Goal: Information Seeking & Learning: Learn about a topic

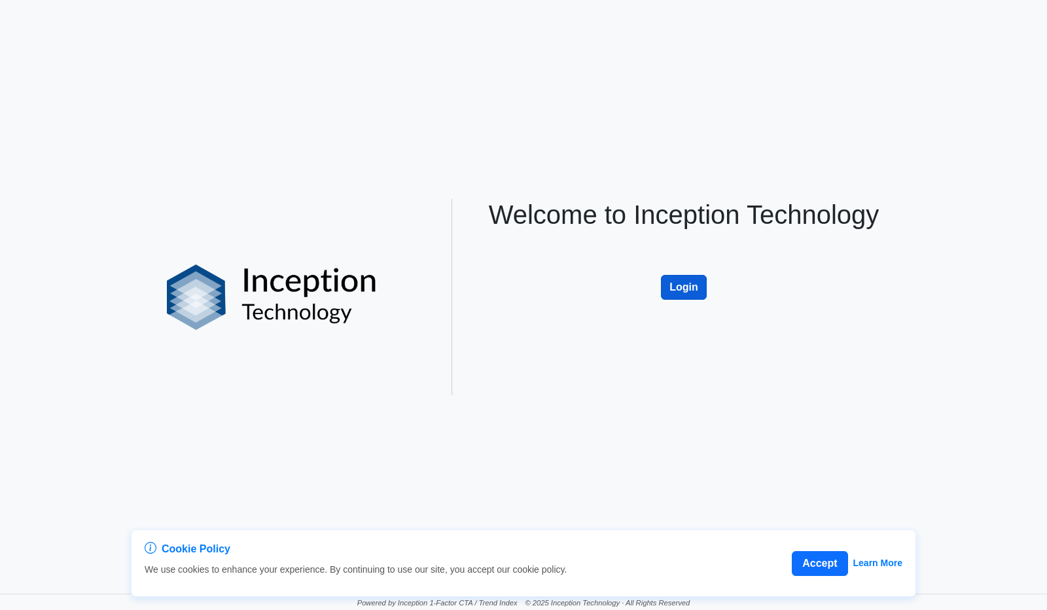
click at [684, 287] on button "Login" at bounding box center [684, 287] width 46 height 25
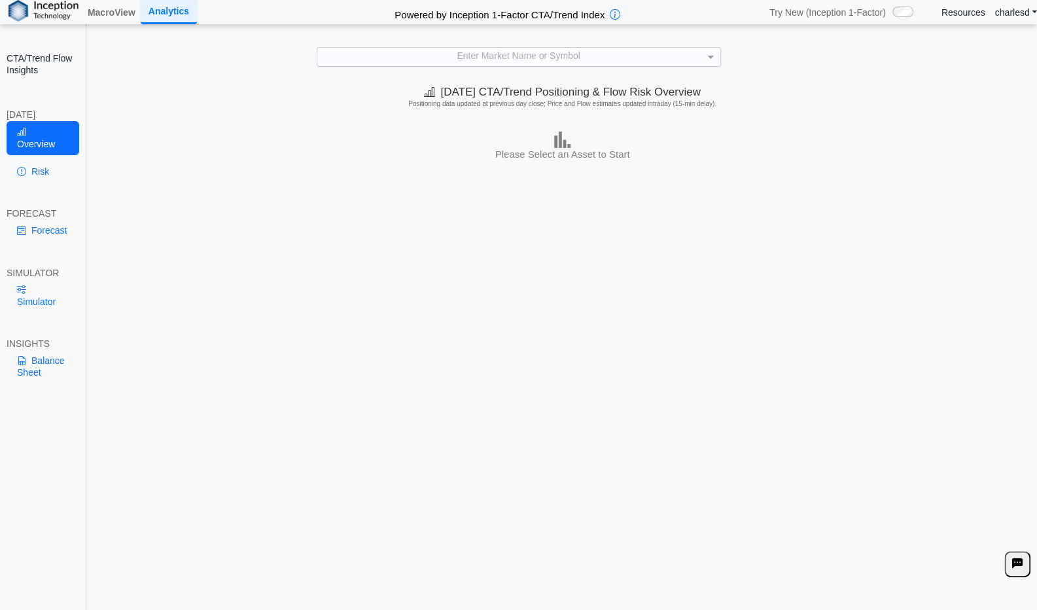
click at [515, 57] on div "Enter Market Name or Symbol" at bounding box center [518, 57] width 403 height 18
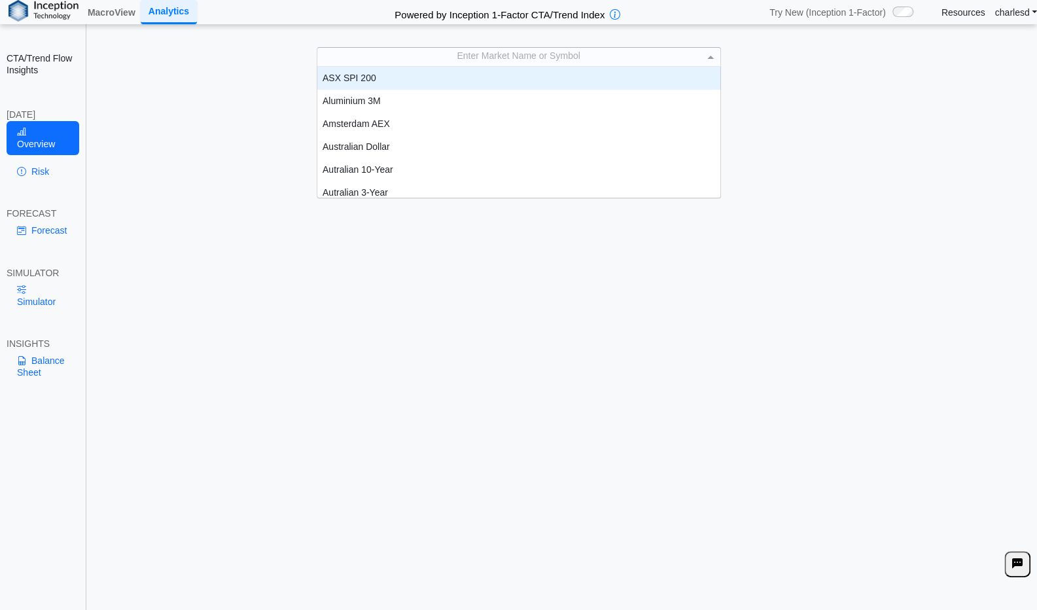
scroll to position [120, 393]
type input "**"
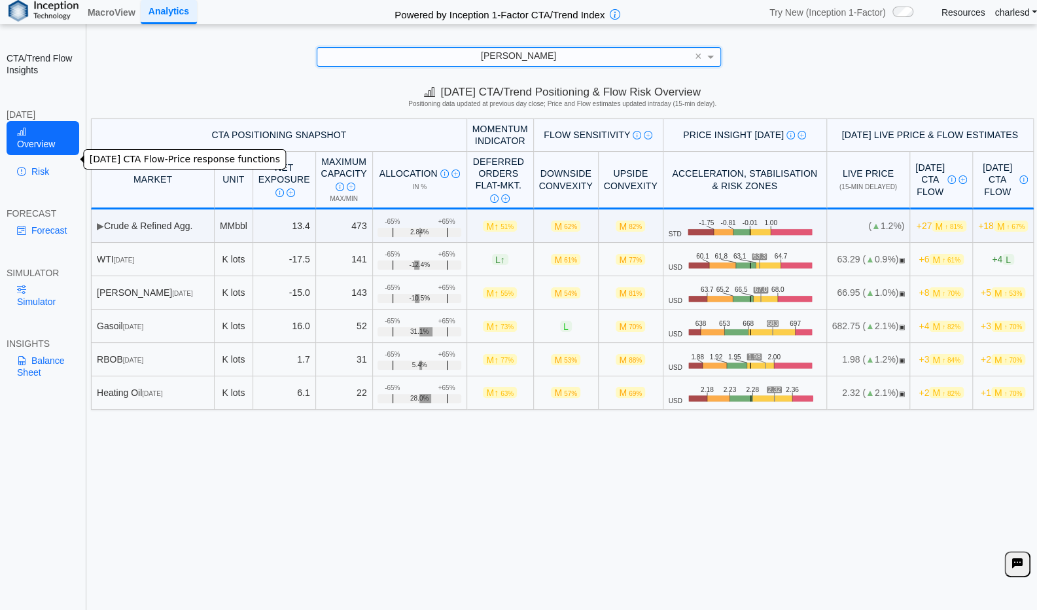
click at [36, 160] on link "Risk" at bounding box center [43, 171] width 73 height 22
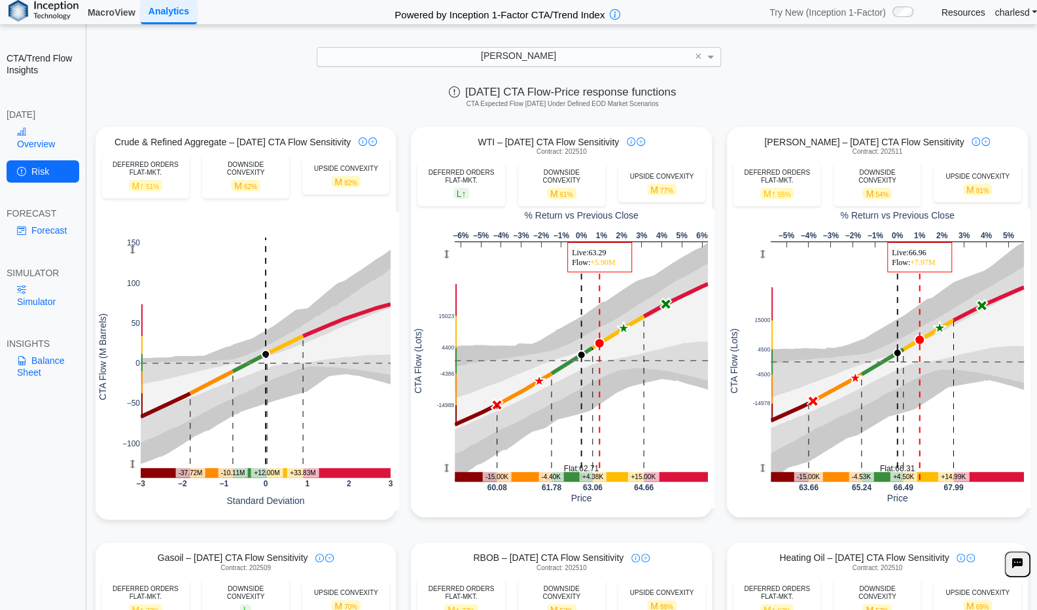
click at [121, 10] on link "MacroView" at bounding box center [111, 12] width 58 height 22
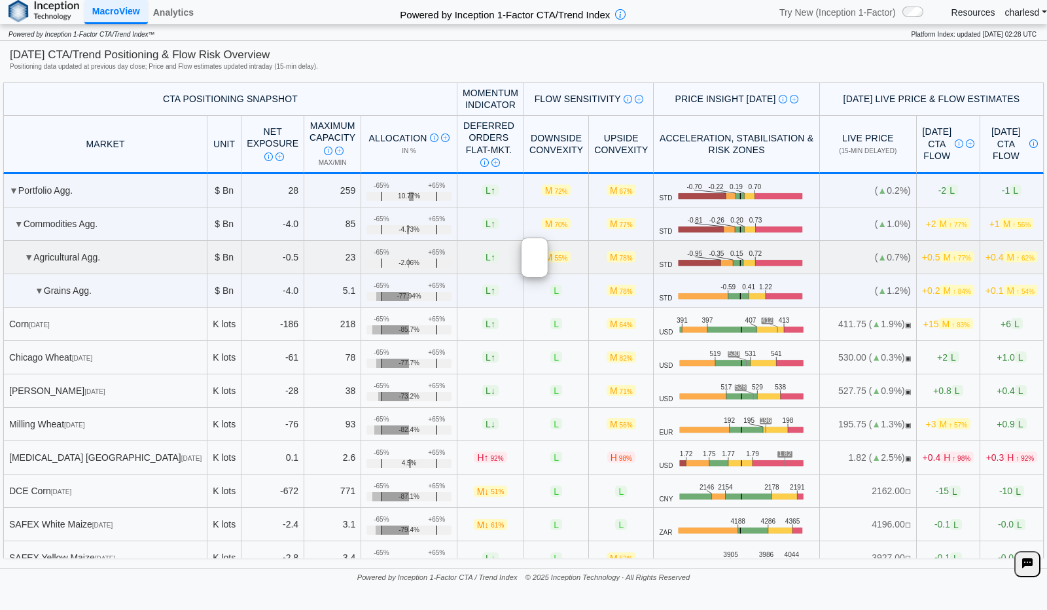
click at [457, 256] on td "L ↑" at bounding box center [490, 257] width 67 height 33
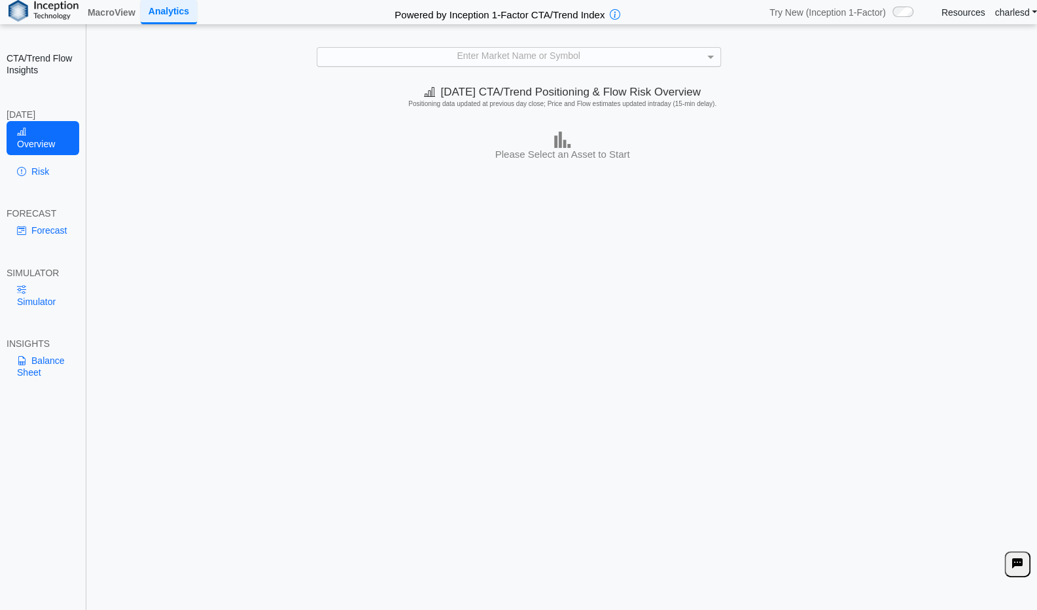
click at [485, 60] on div "Enter Market Name or Symbol" at bounding box center [518, 57] width 403 height 18
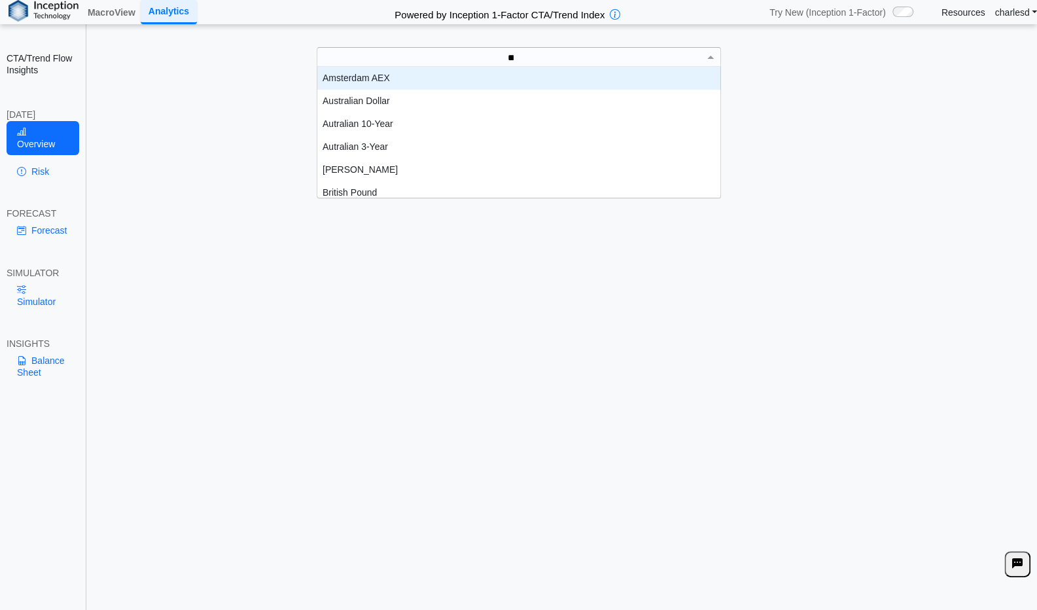
scroll to position [10, 10]
type input "***"
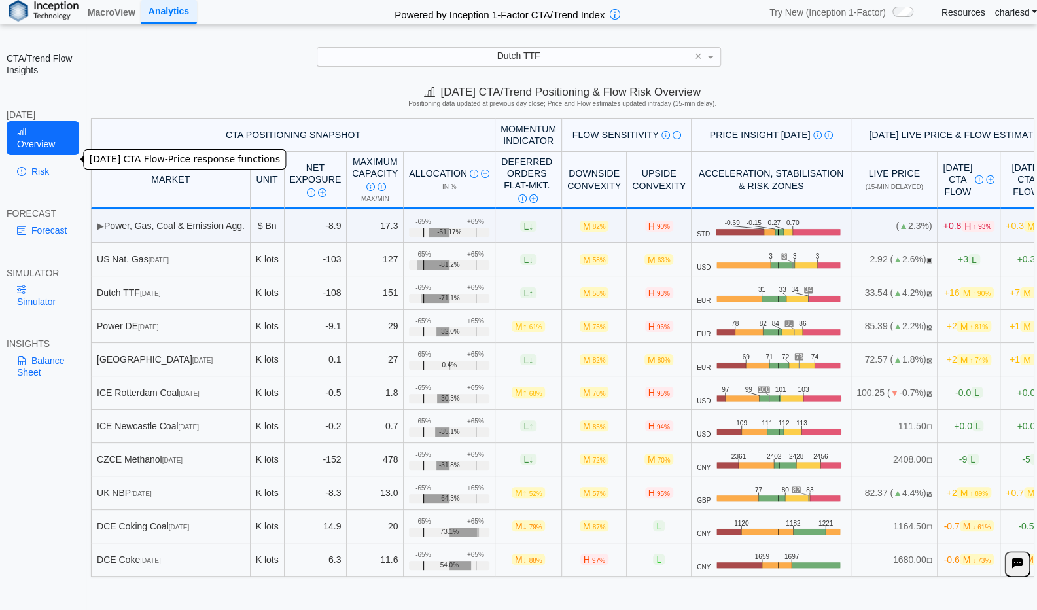
click at [44, 162] on link "Risk" at bounding box center [43, 171] width 73 height 22
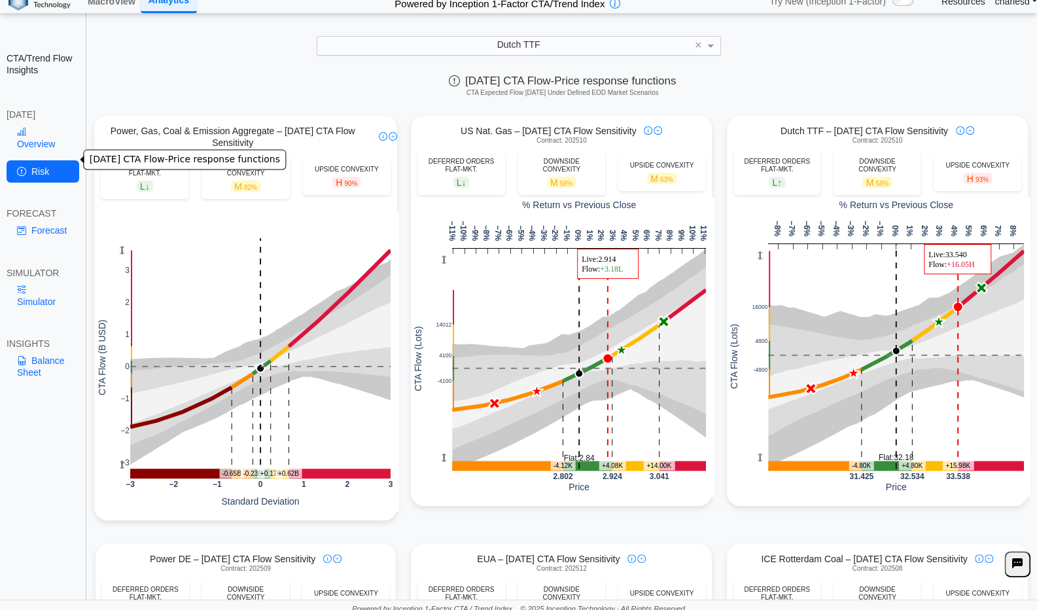
scroll to position [16, 0]
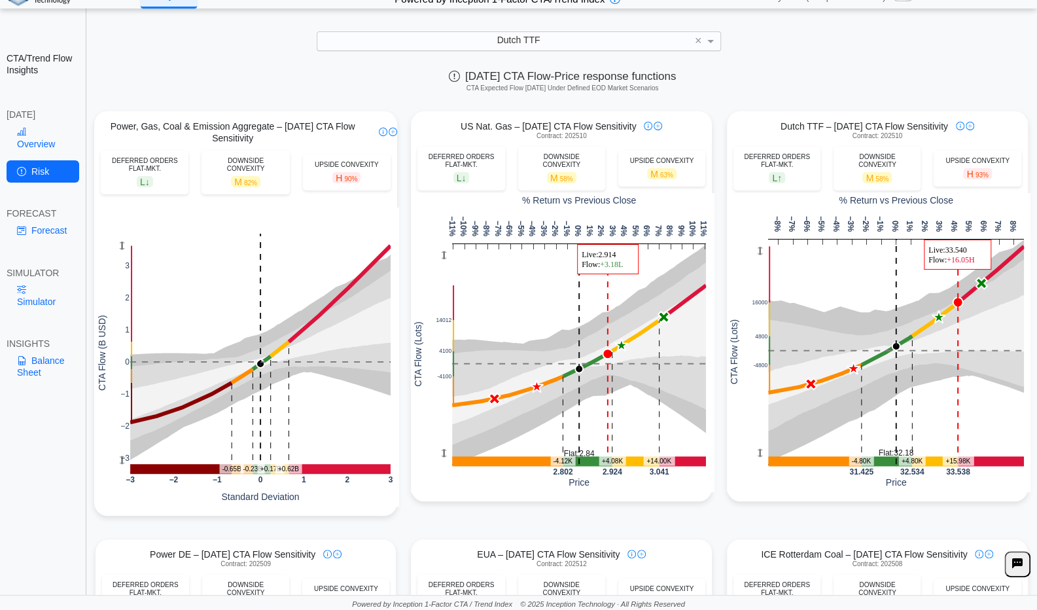
click at [218, 43] on div "Dutch TTF ×" at bounding box center [518, 41] width 1011 height 20
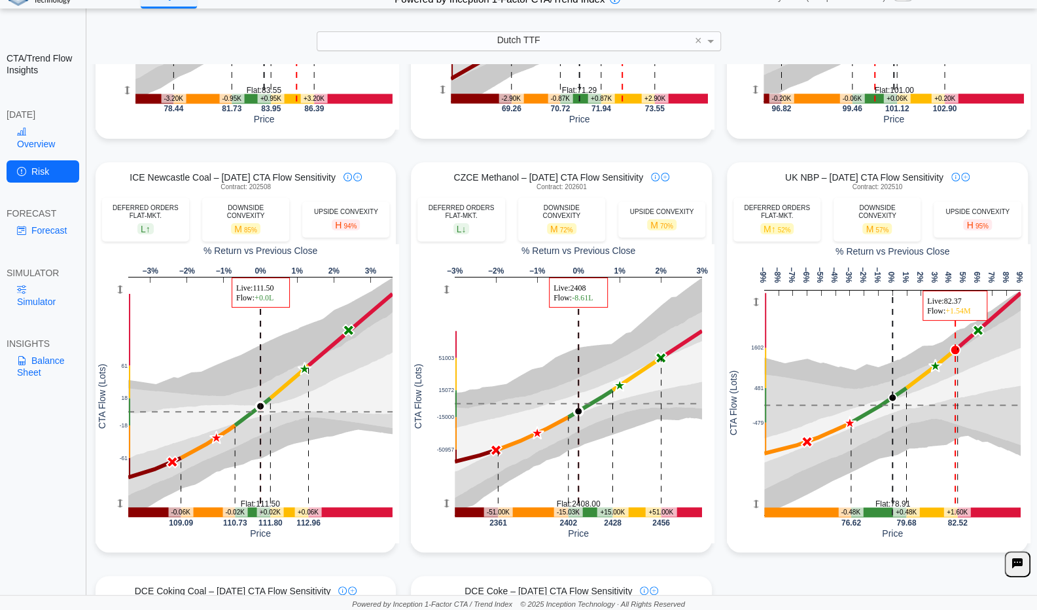
scroll to position [791, 0]
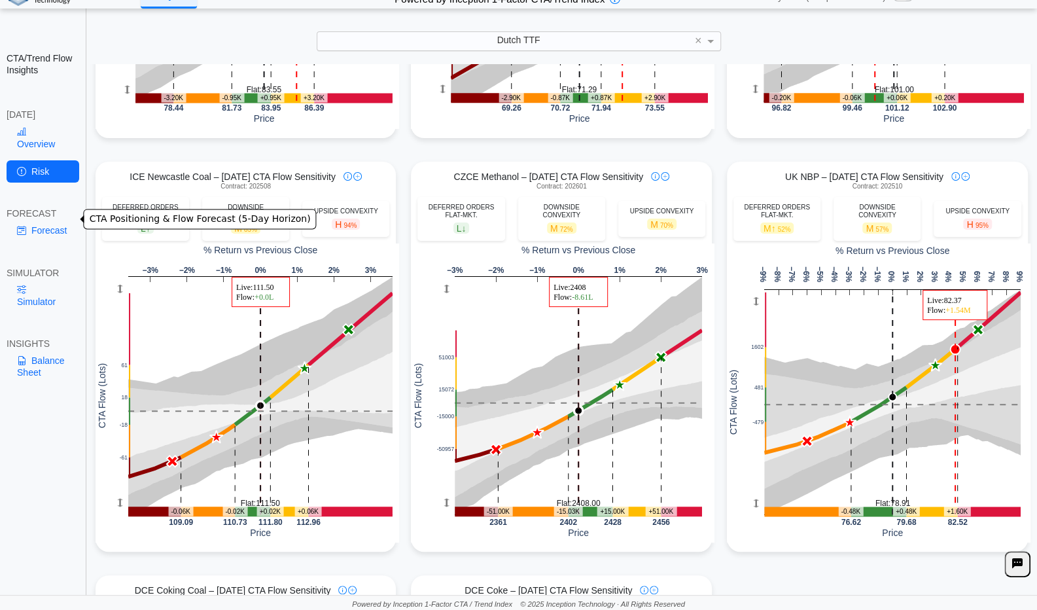
click at [29, 219] on link "Forecast" at bounding box center [43, 230] width 73 height 22
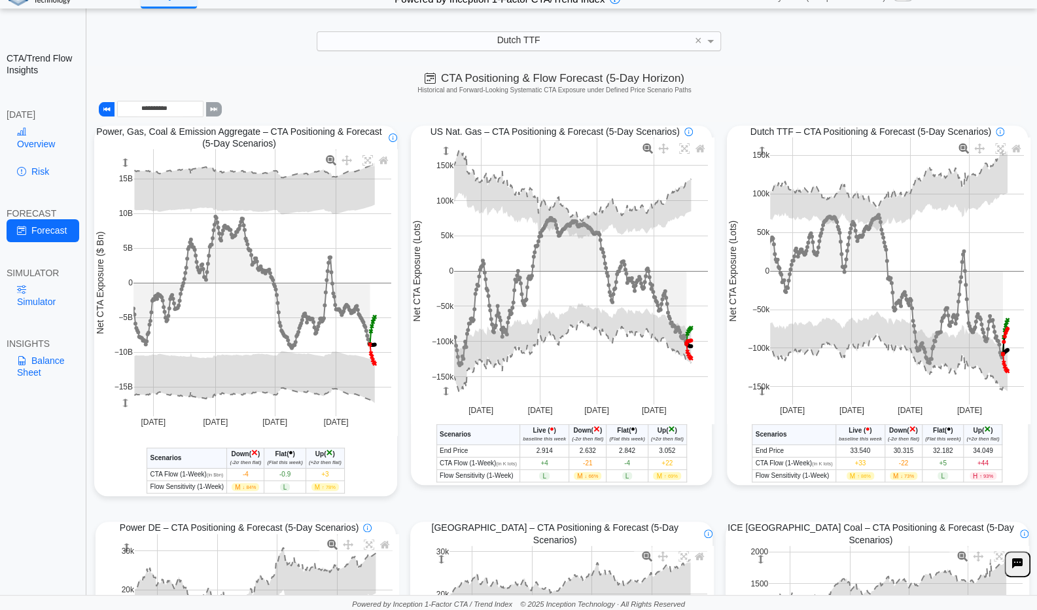
scroll to position [13, 0]
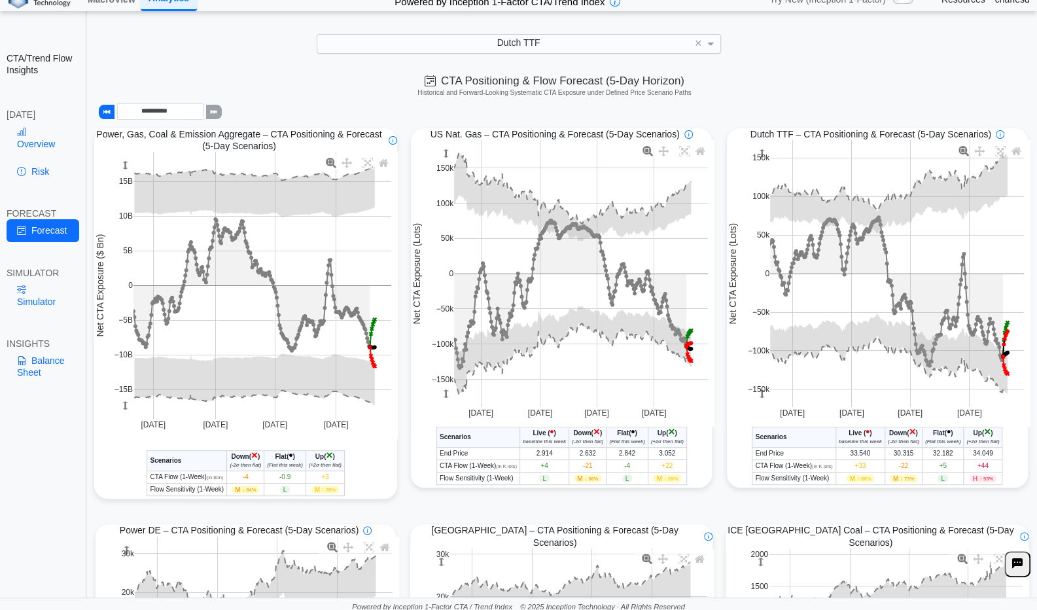
click at [97, 502] on div "Power, Gas, Coal & Emission Aggregate – CTA Positioning & Forecast (5-Day Scena…" at bounding box center [245, 317] width 303 height 383
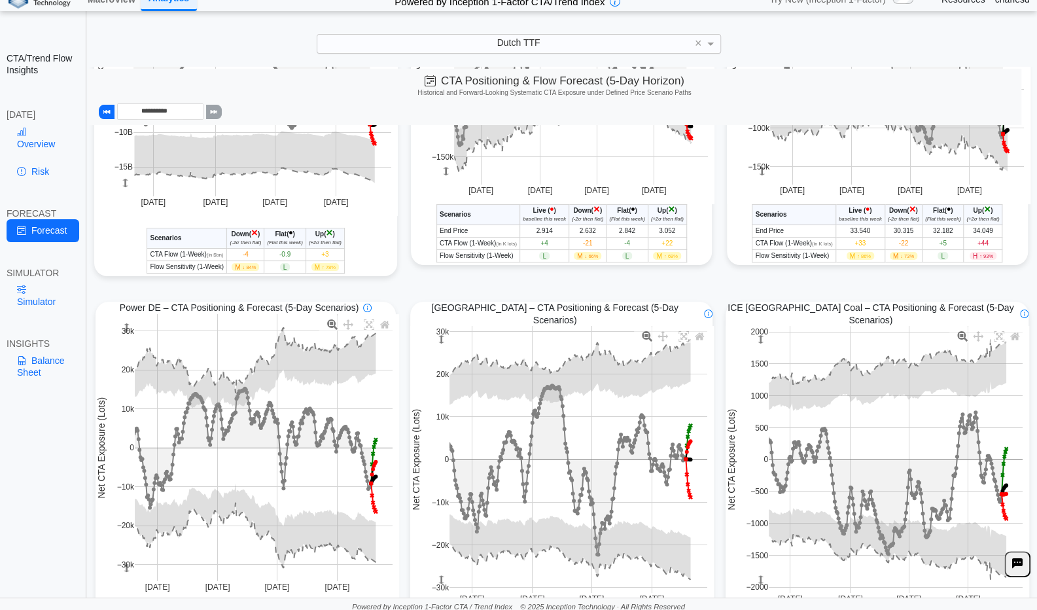
scroll to position [330, 0]
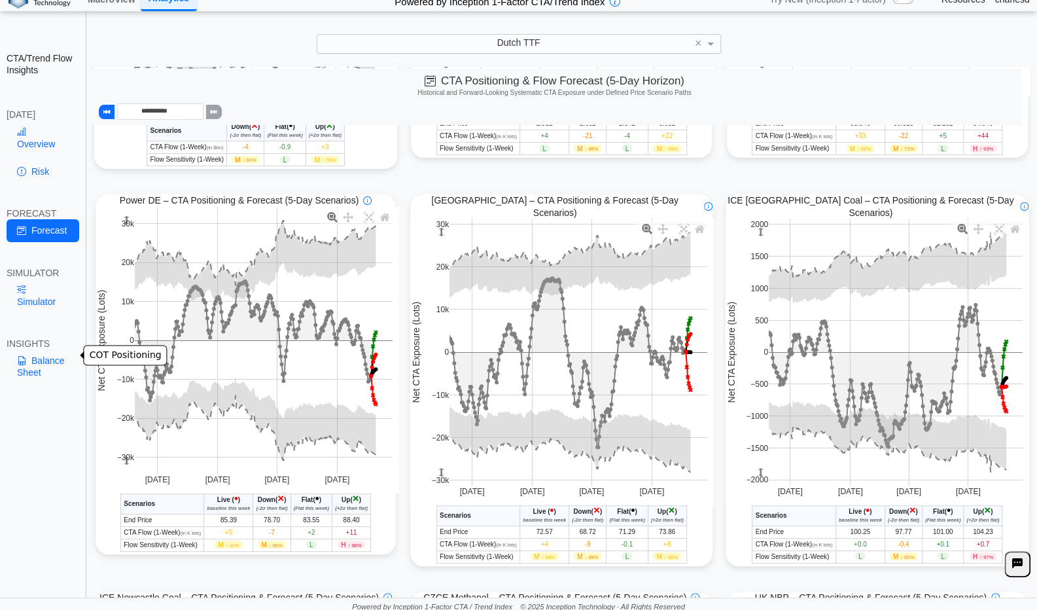
click at [52, 354] on link "Balance Sheet" at bounding box center [43, 366] width 73 height 34
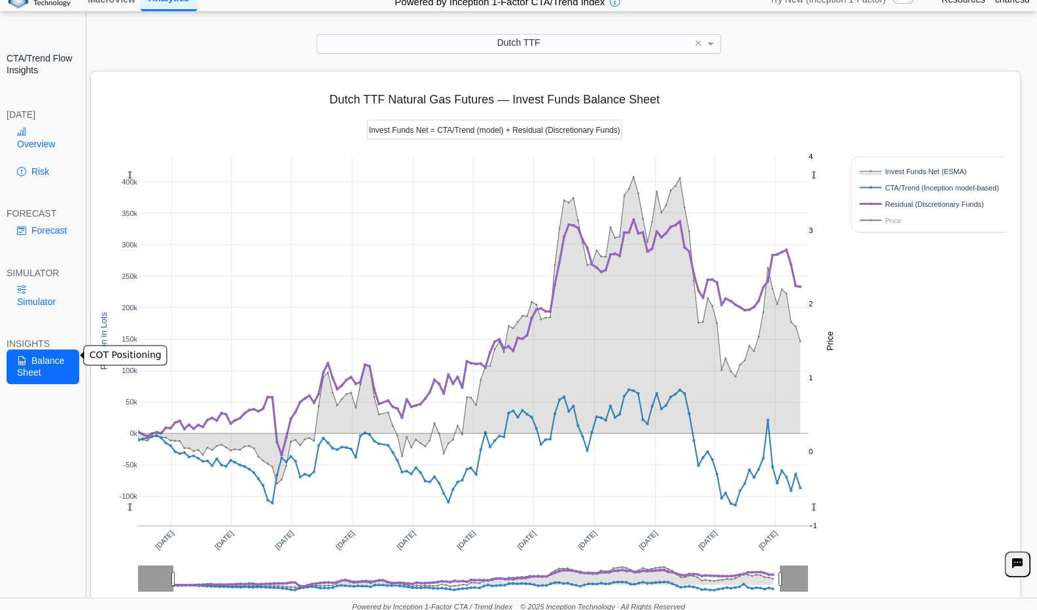
scroll to position [60, 0]
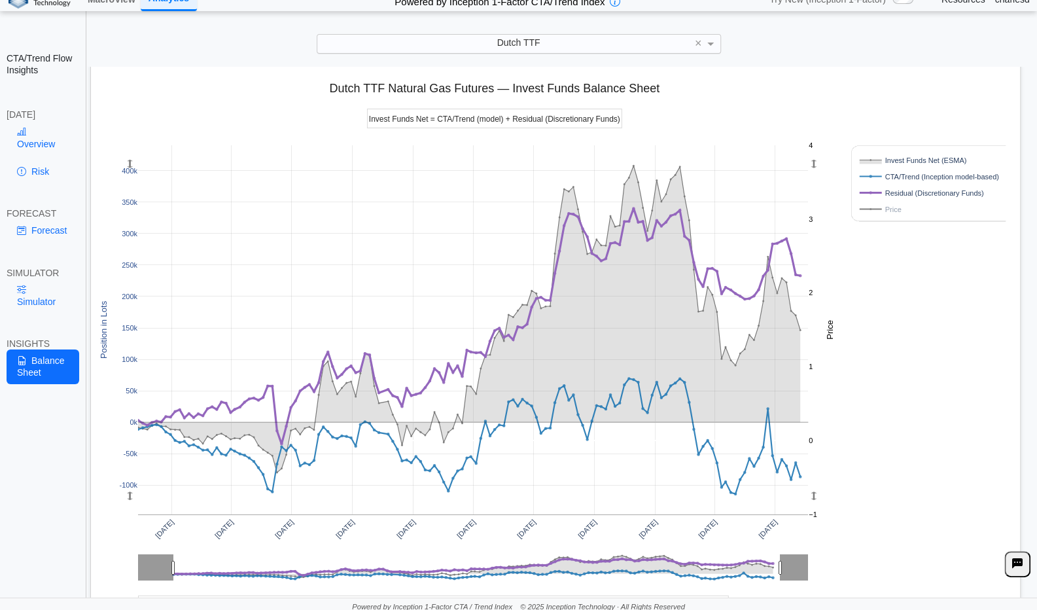
click at [883, 203] on rect at bounding box center [927, 209] width 142 height 12
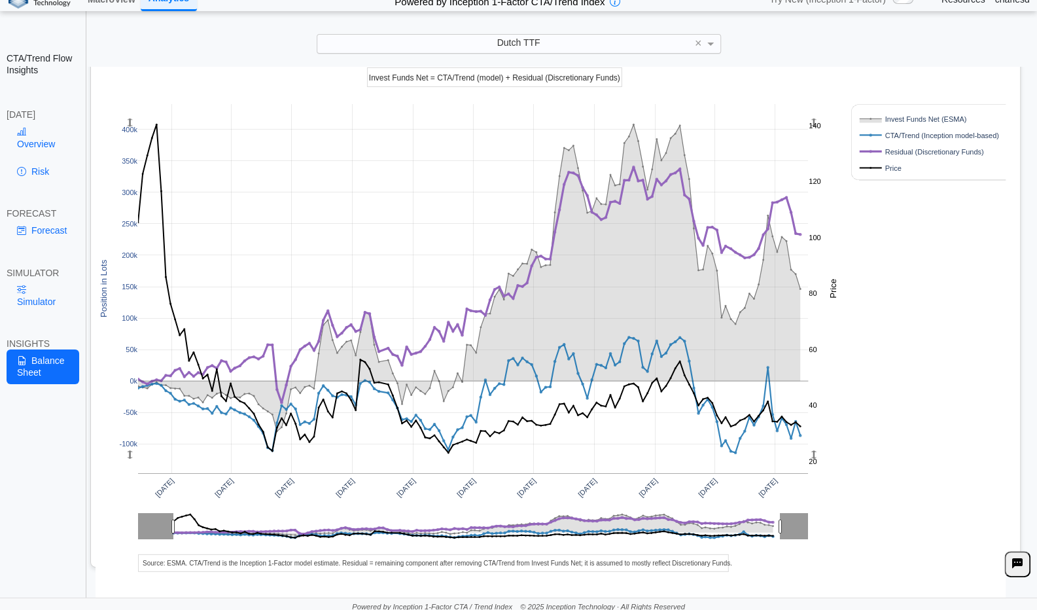
scroll to position [16, 0]
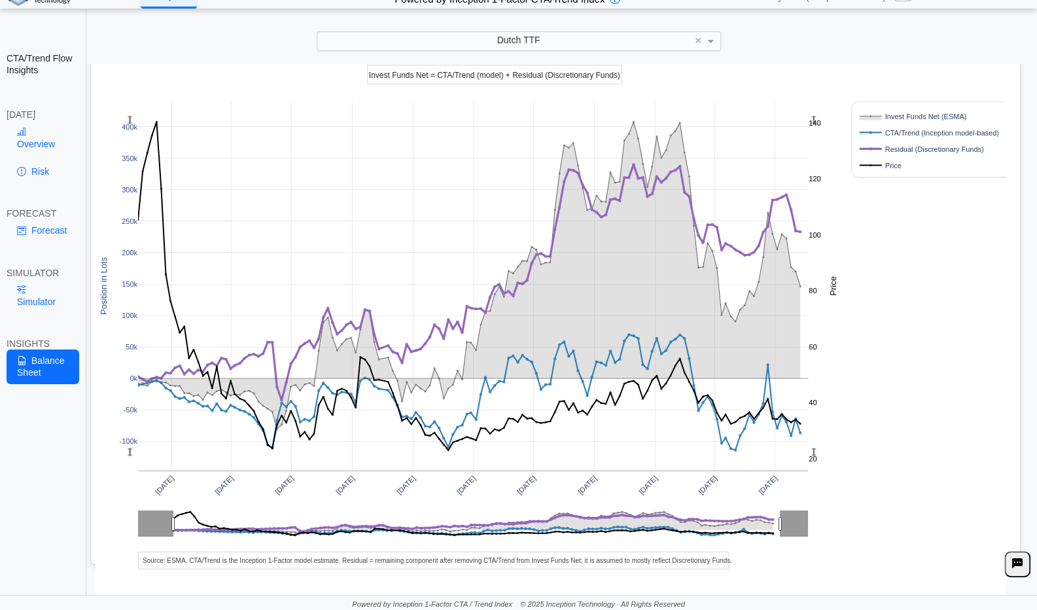
click at [886, 164] on rect at bounding box center [927, 165] width 142 height 12
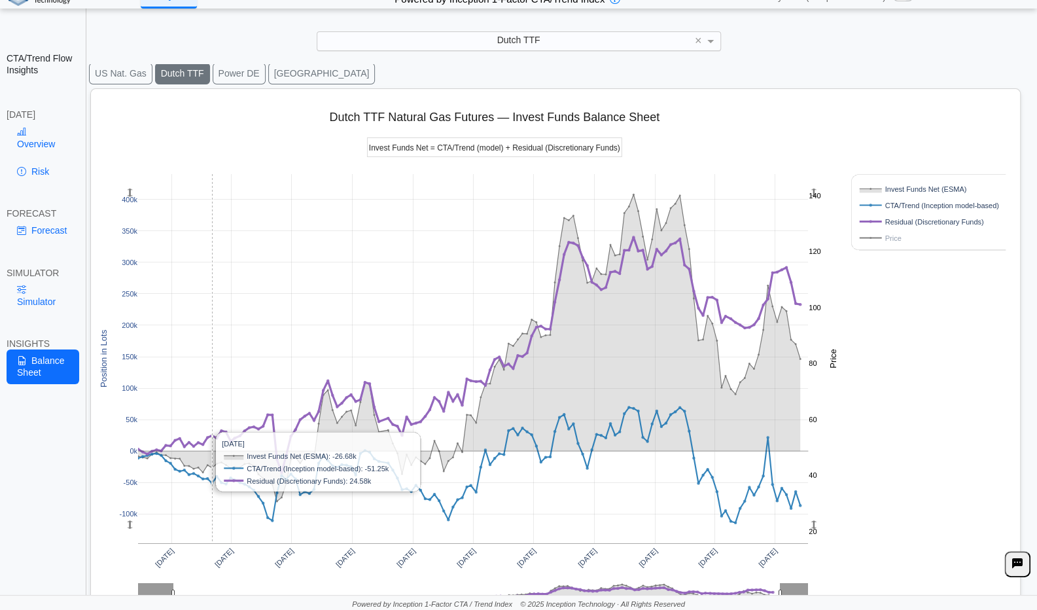
scroll to position [0, 0]
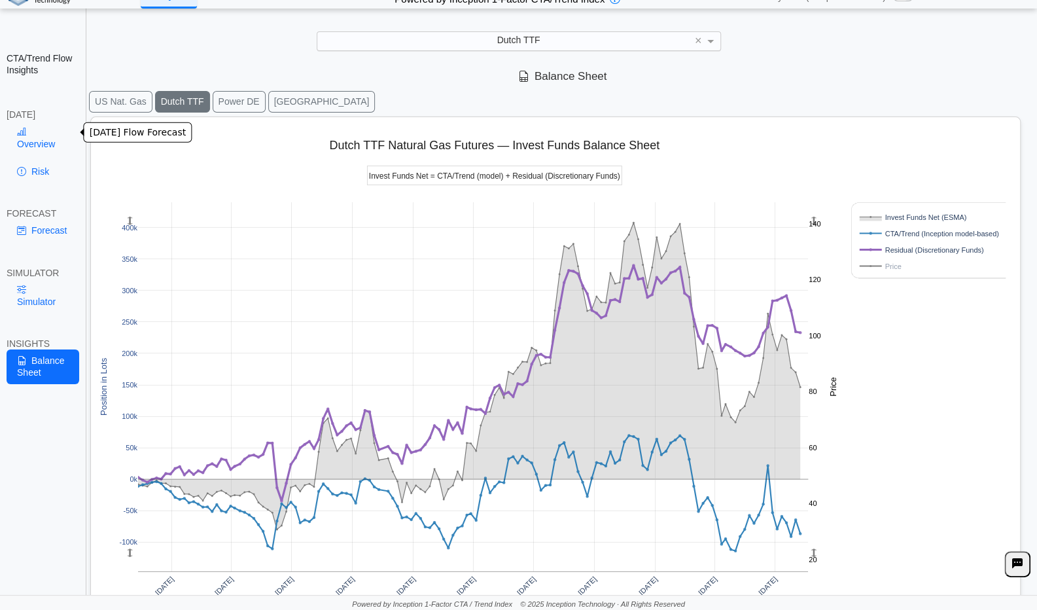
click at [59, 136] on link "Overview" at bounding box center [43, 138] width 73 height 34
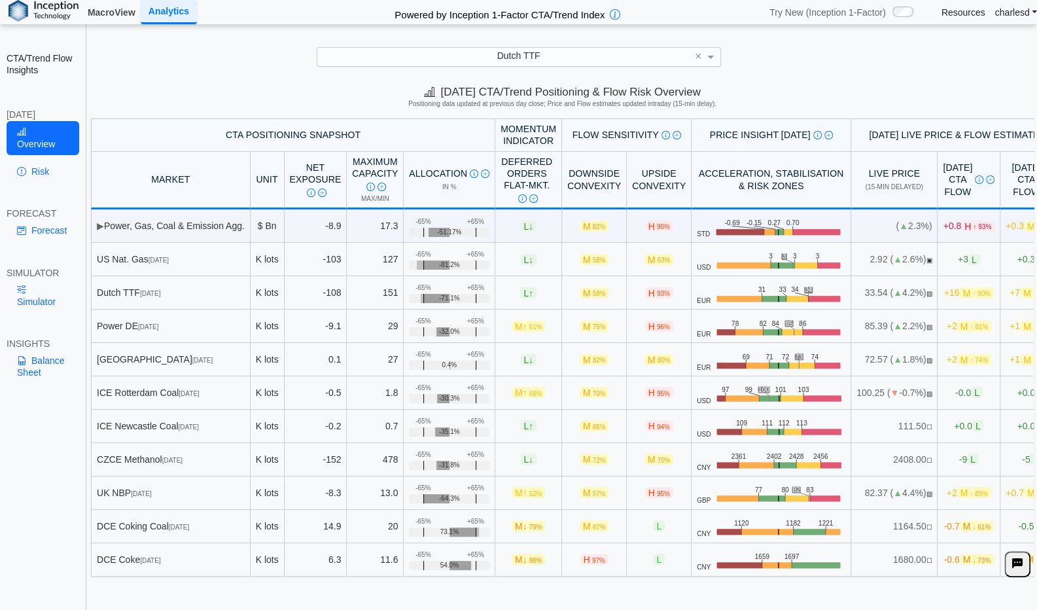
click at [113, 15] on link "MacroView" at bounding box center [111, 12] width 58 height 22
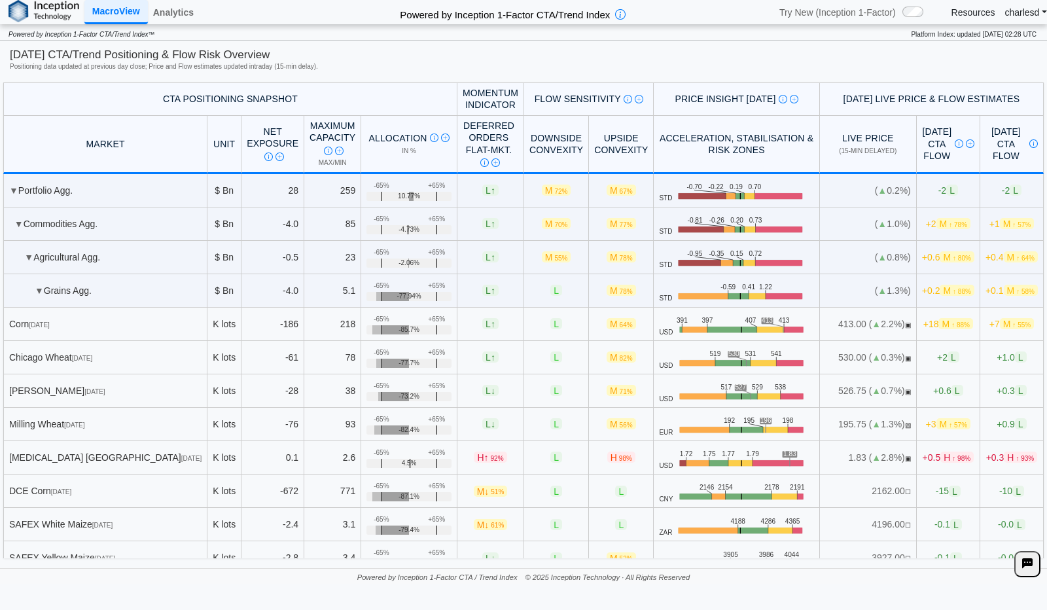
scroll to position [702, 0]
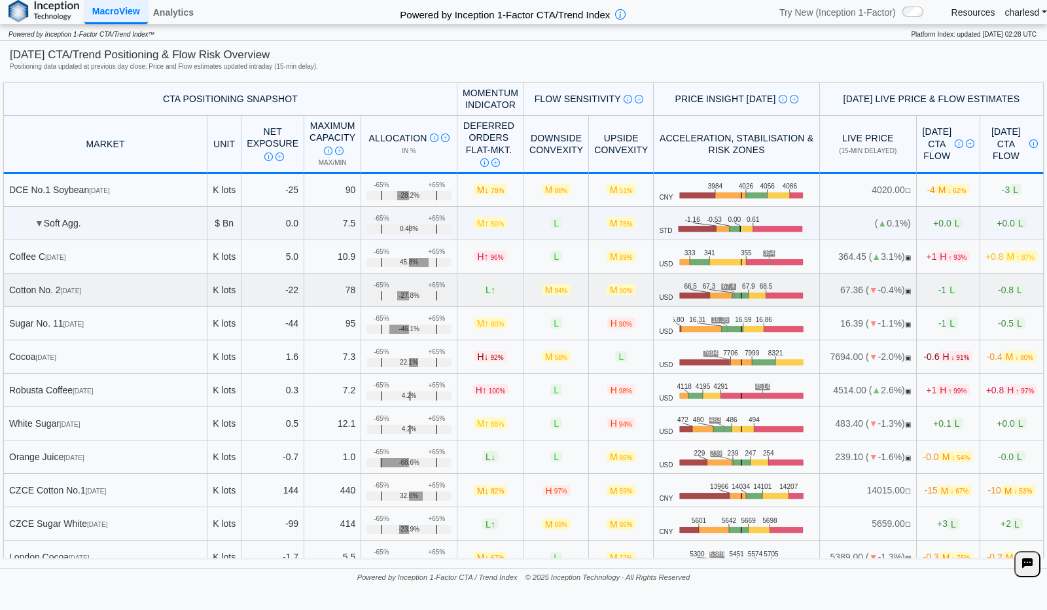
click at [101, 273] on td "Cotton No. 2 Dec 25" at bounding box center [105, 289] width 204 height 33
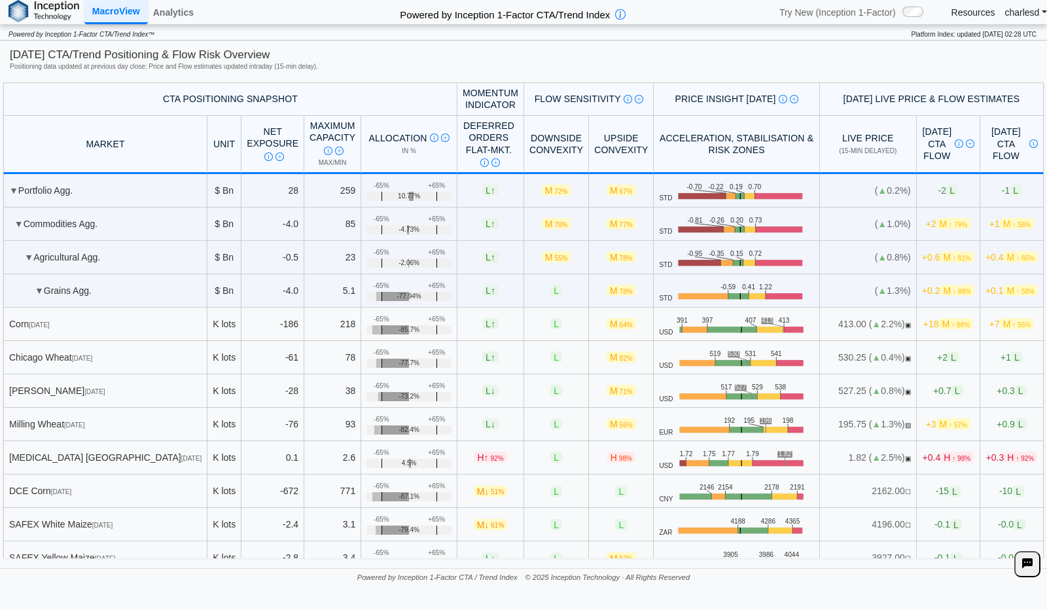
scroll to position [702, 0]
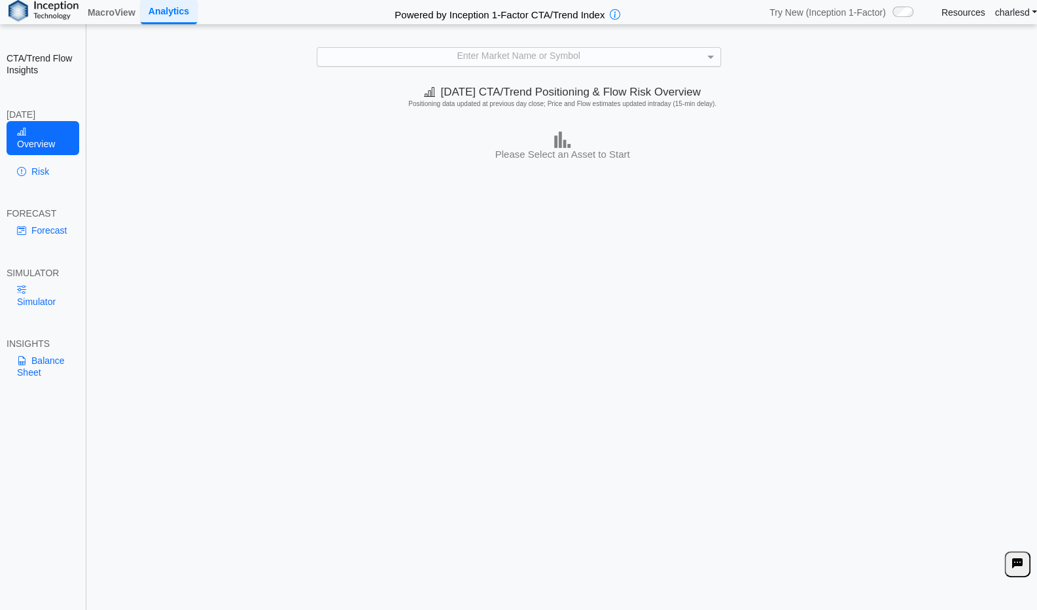
click at [478, 55] on div "Enter Market Name or Symbol" at bounding box center [518, 57] width 403 height 18
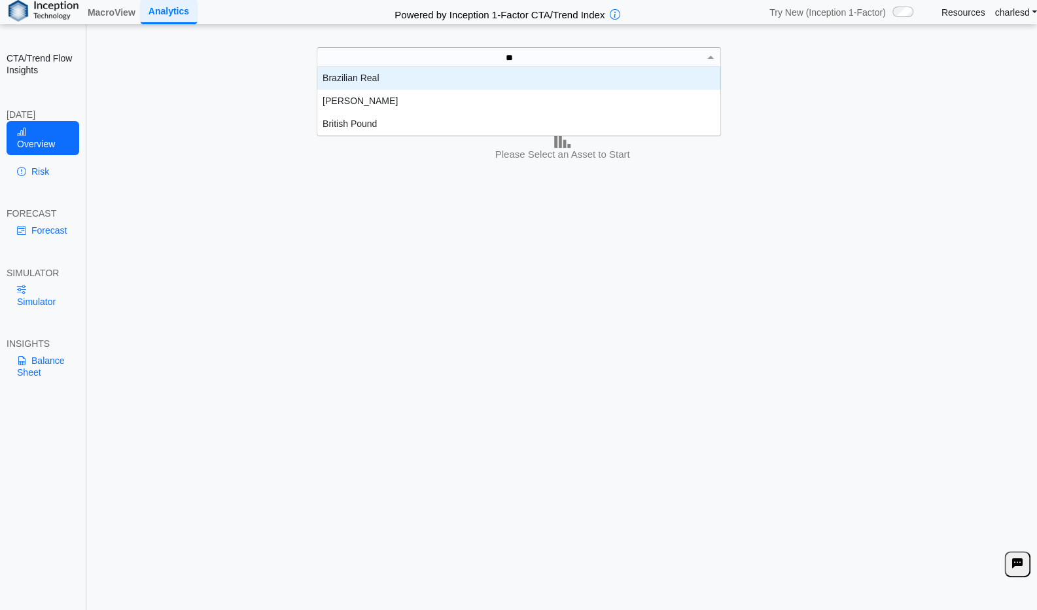
scroll to position [10, 10]
type input "***"
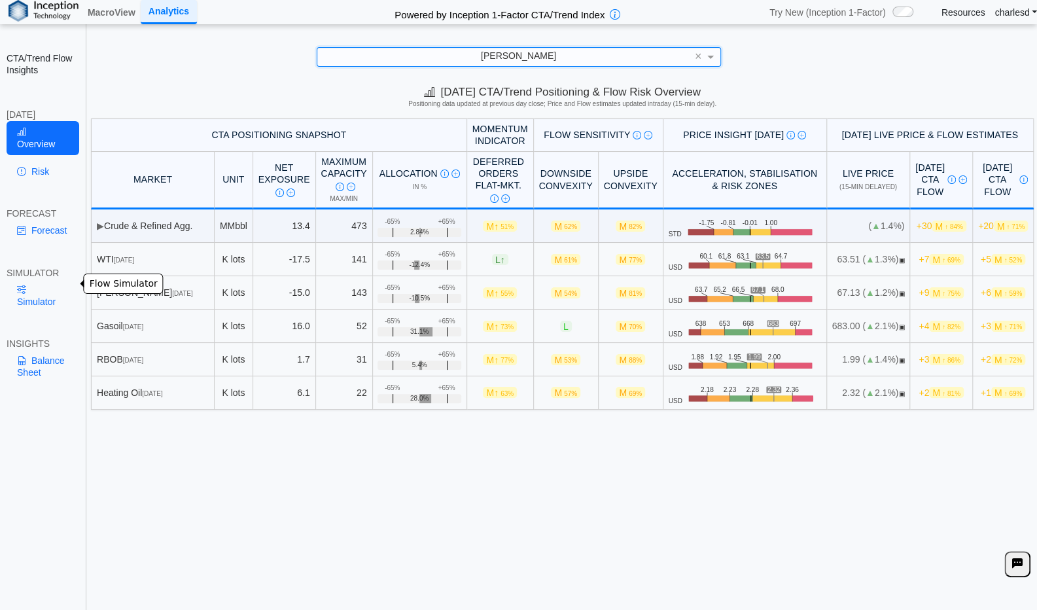
click at [24, 295] on link "Simulator" at bounding box center [43, 296] width 73 height 34
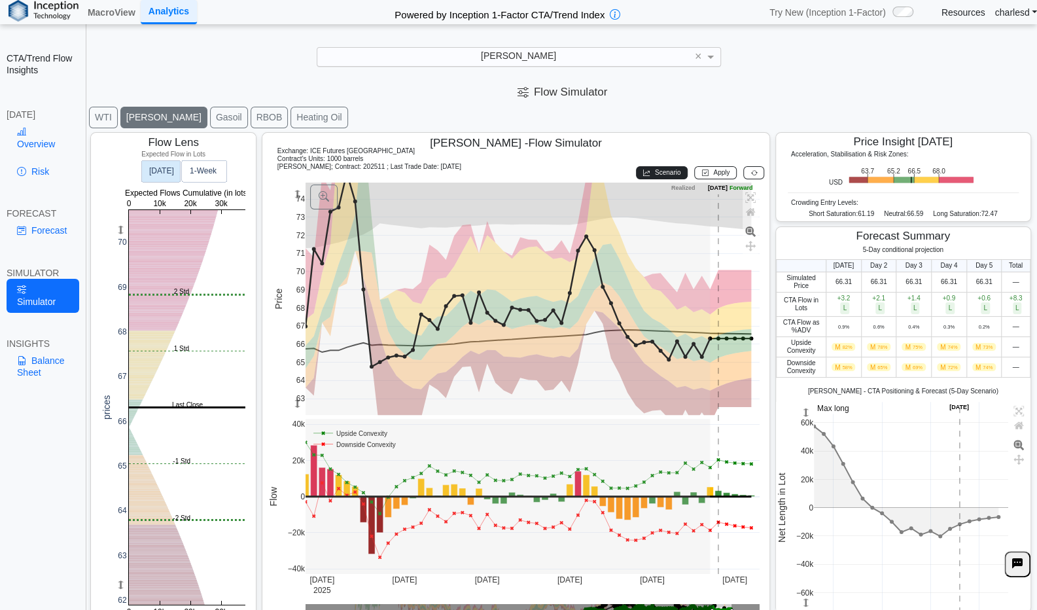
click at [647, 172] on button "Scenario" at bounding box center [662, 172] width 52 height 13
